Goal: Information Seeking & Learning: Check status

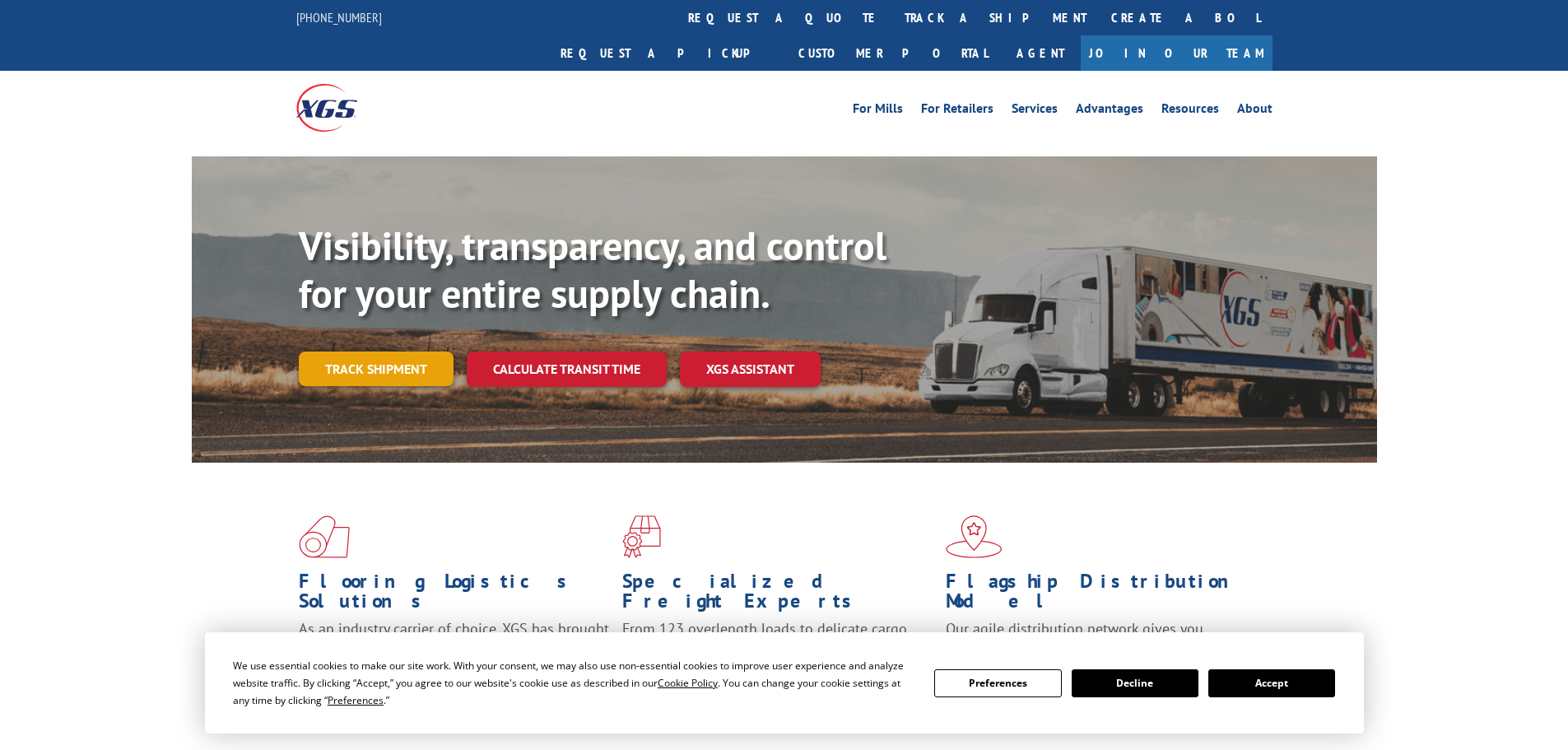
click at [418, 352] on link "Track shipment" at bounding box center [376, 369] width 155 height 35
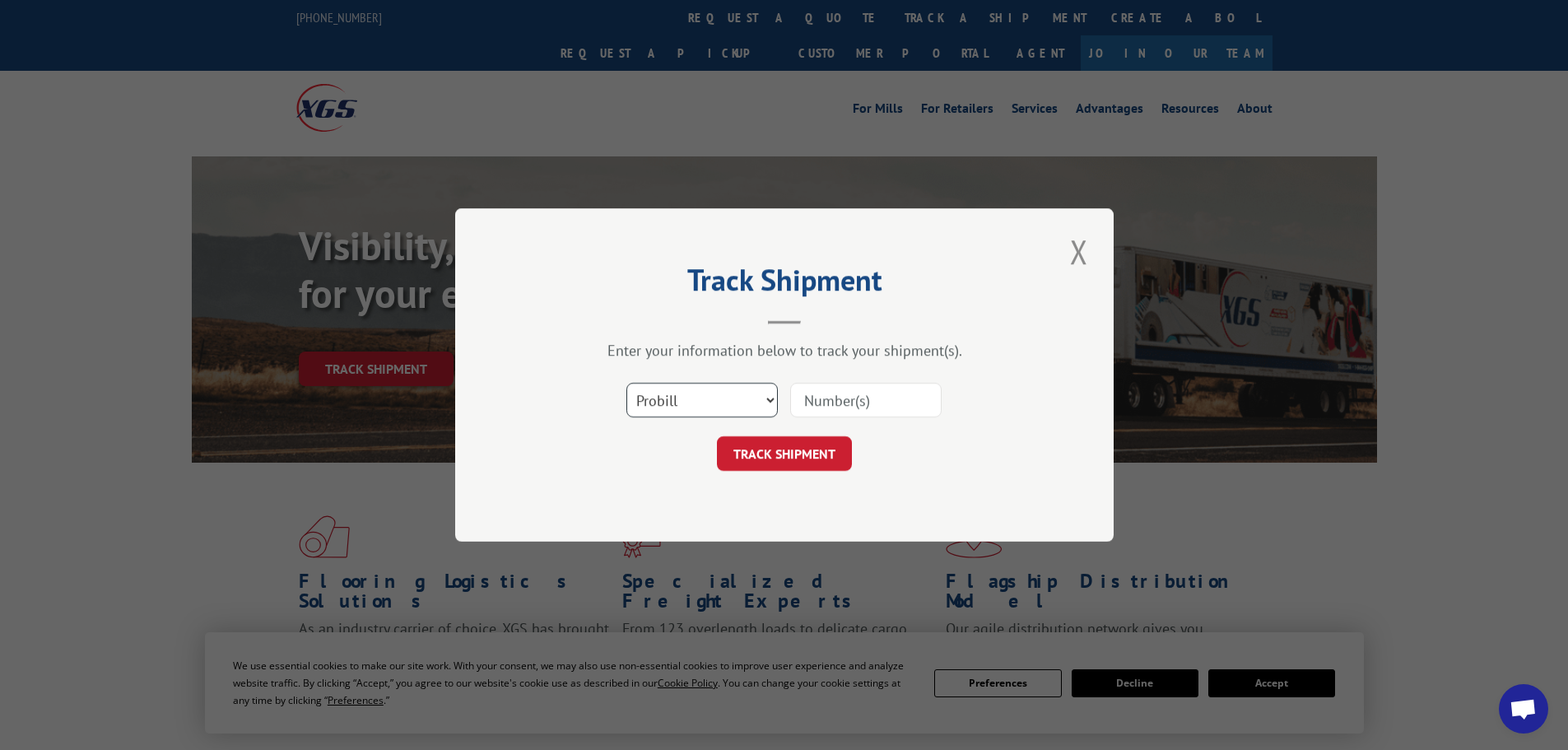
click at [699, 400] on select "Select category... Probill BOL PO" at bounding box center [702, 400] width 152 height 35
select select "bol"
click at [626, 382] on select "Select category... Probill BOL PO" at bounding box center [702, 400] width 152 height 35
click at [828, 402] on input at bounding box center [866, 400] width 152 height 35
paste input "4916542"
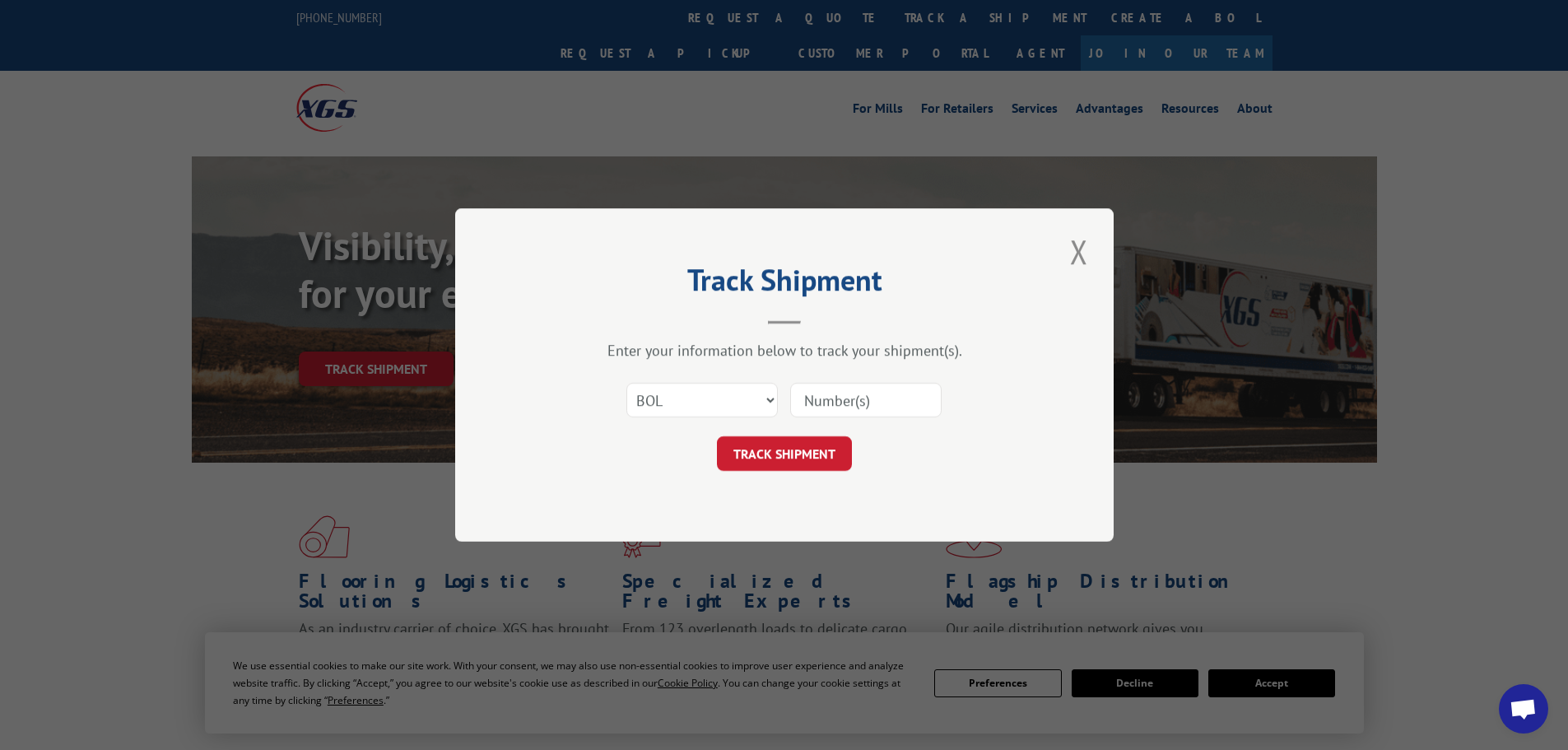
type input "4916542"
click button "TRACK SHIPMENT" at bounding box center [784, 454] width 135 height 35
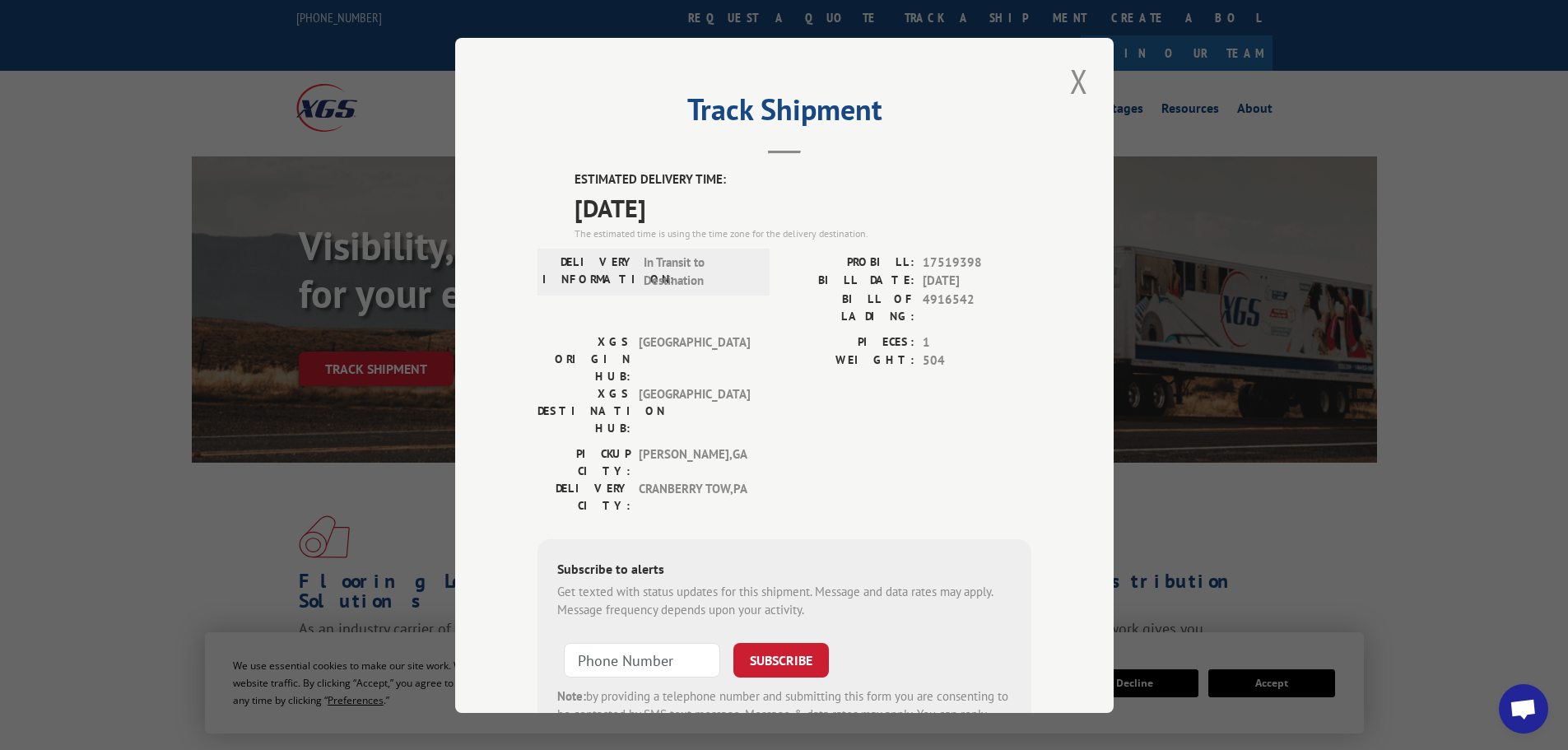
click at [1074, 86] on button "Close modal" at bounding box center [1079, 80] width 28 height 46
